Goal: Information Seeking & Learning: Learn about a topic

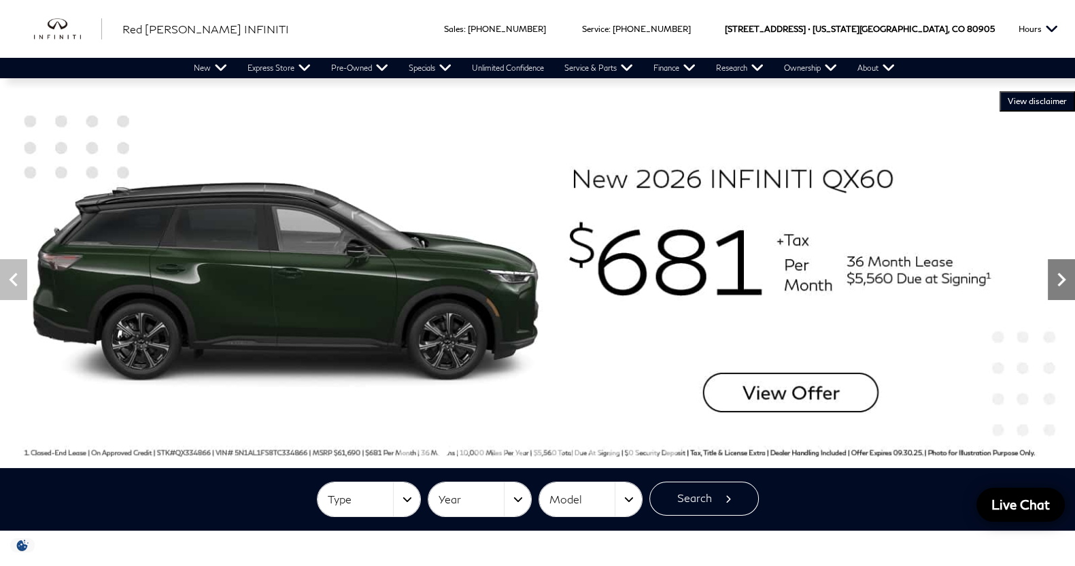
click at [1059, 284] on icon "Next" at bounding box center [1062, 280] width 8 height 14
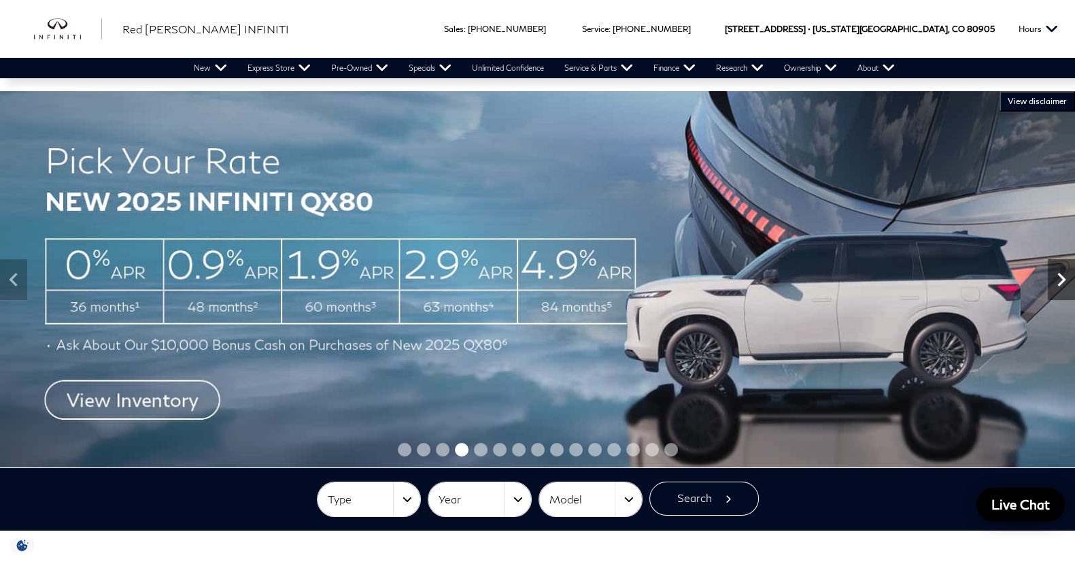
click at [1059, 284] on icon "Next" at bounding box center [1062, 280] width 8 height 14
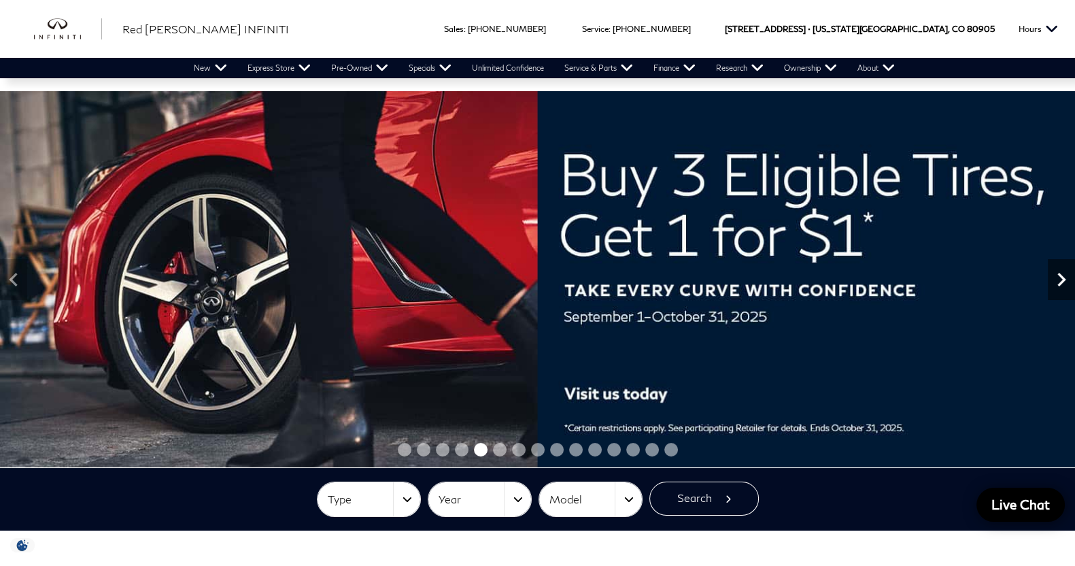
click at [1059, 284] on icon "Next" at bounding box center [1062, 280] width 8 height 14
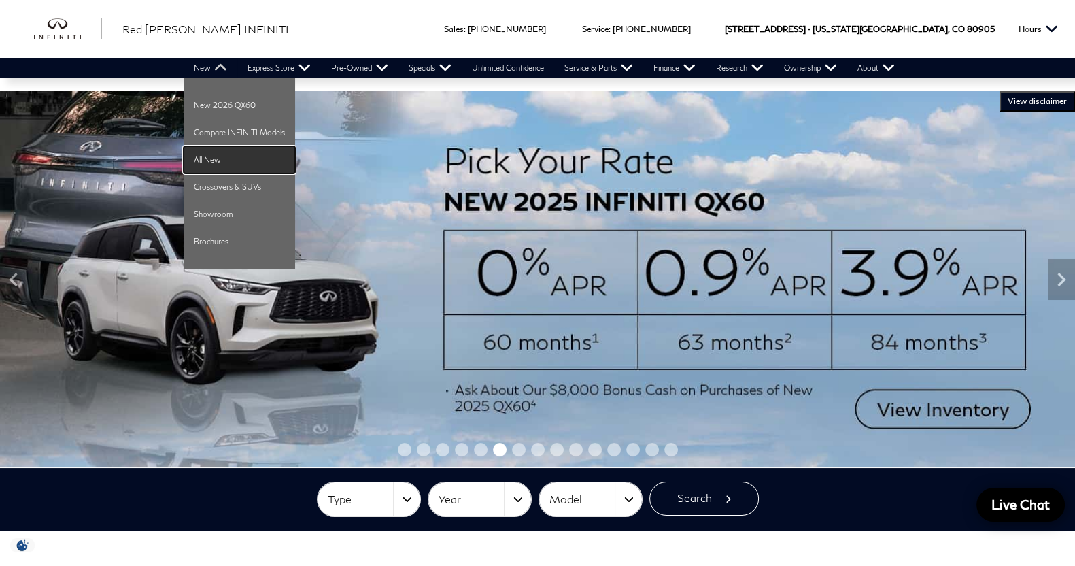
click at [205, 165] on link "All New" at bounding box center [240, 159] width 112 height 27
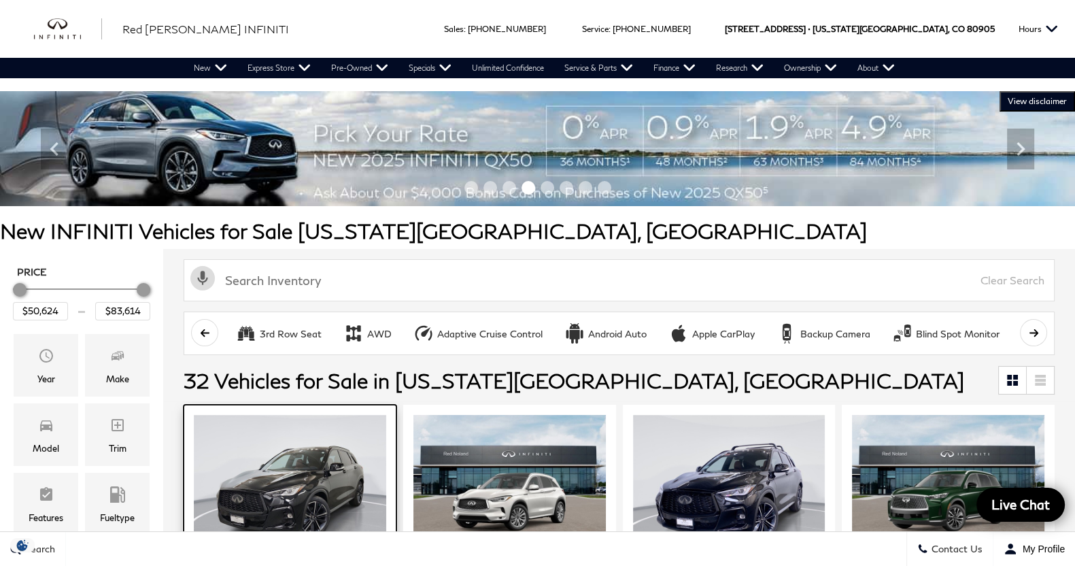
click at [275, 467] on img at bounding box center [290, 487] width 192 height 144
